Goal: Information Seeking & Learning: Learn about a topic

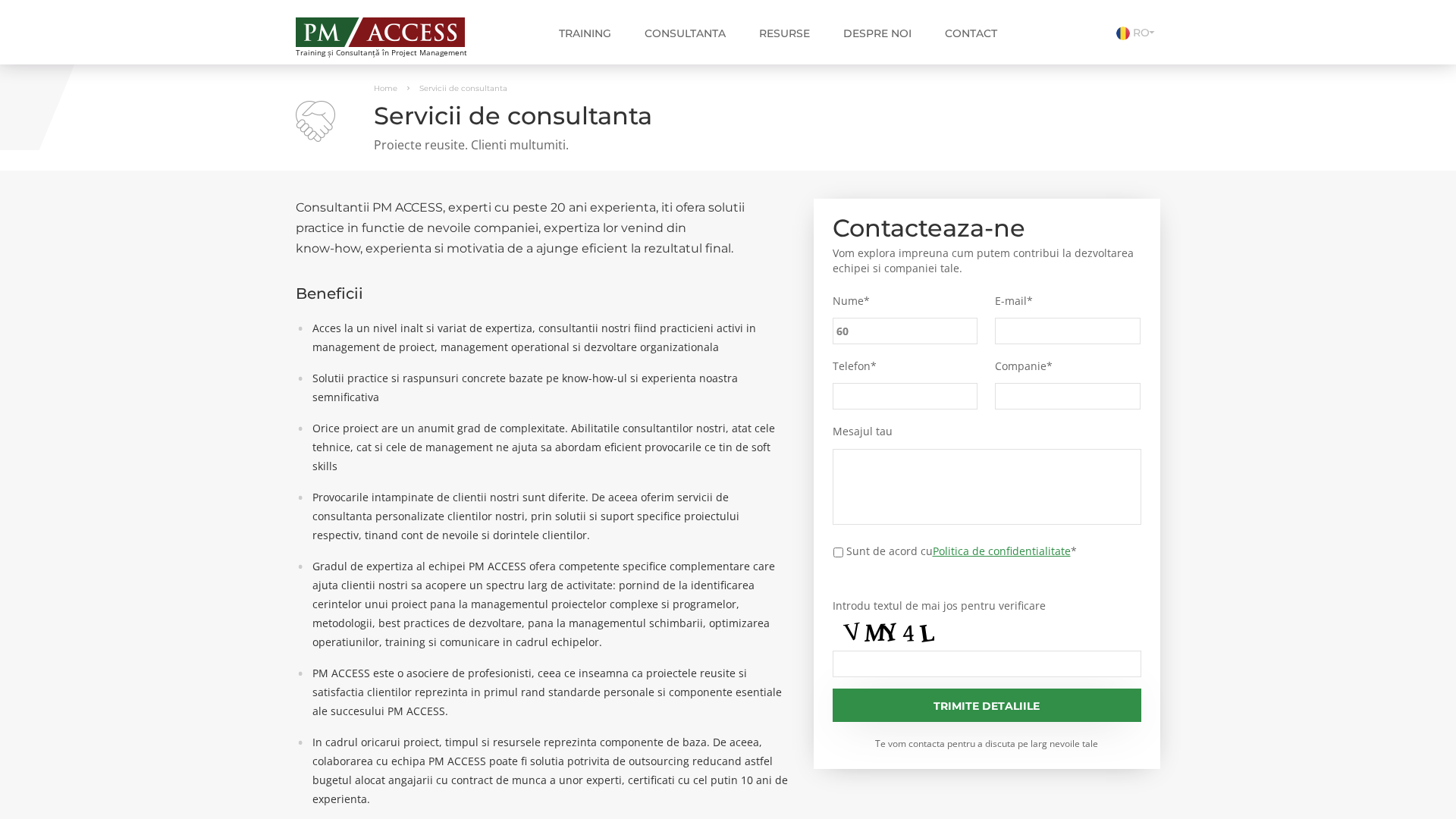
type input "60d"
type input "b9f"
type input "c8a"
type input "ab3"
